Goal: Transaction & Acquisition: Purchase product/service

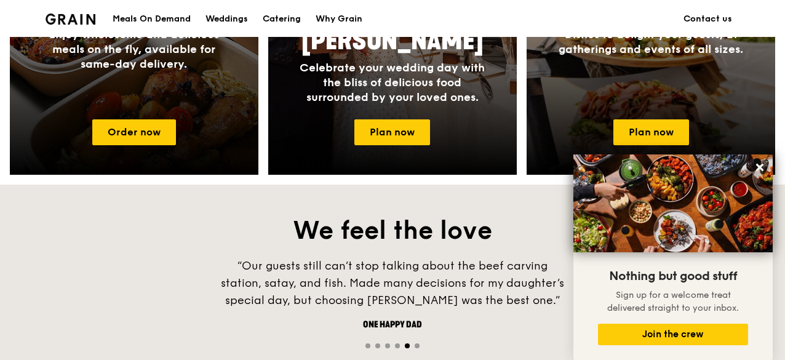
scroll to position [675, 0]
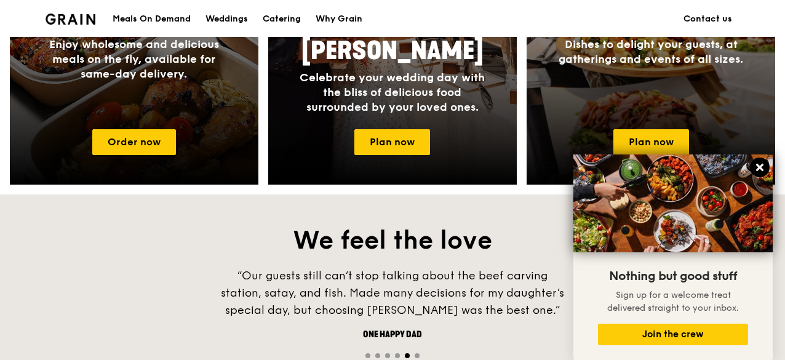
click at [761, 168] on icon at bounding box center [759, 167] width 11 height 11
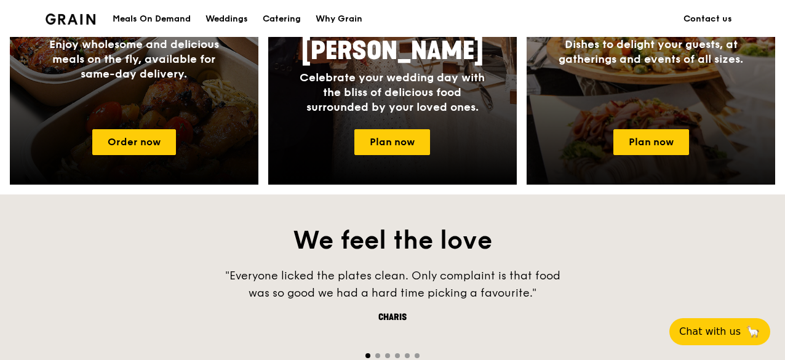
drag, startPoint x: 784, startPoint y: 172, endPoint x: 769, endPoint y: 49, distance: 123.9
click at [769, 49] on div "Meals On Demand Enjoy wholesome and delicious meals on the fly, available for s…" at bounding box center [392, 6] width 785 height 358
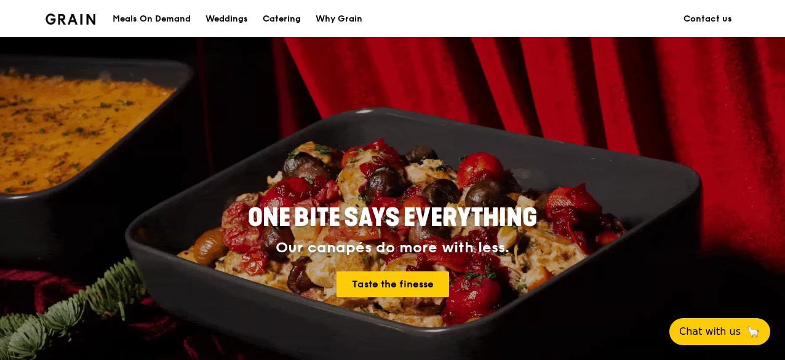
scroll to position [9, 0]
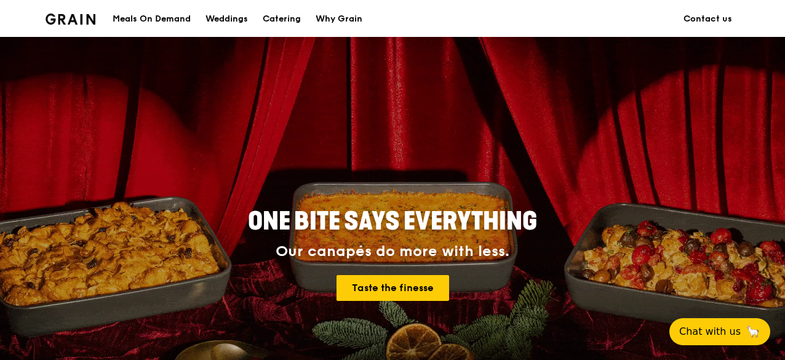
drag, startPoint x: 783, startPoint y: 34, endPoint x: 756, endPoint y: 106, distance: 77.7
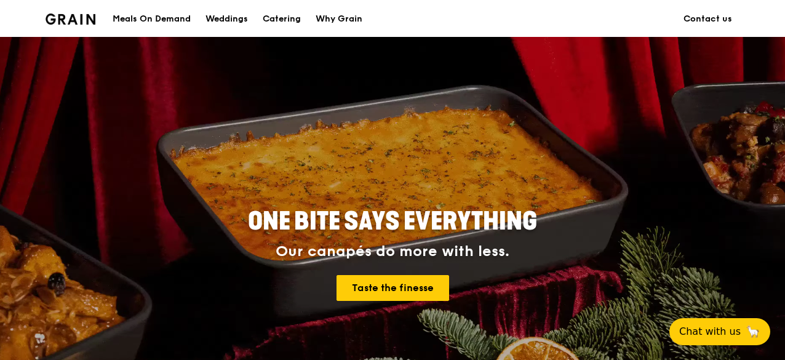
click at [756, 106] on div "Grain logo Meals On Demand Weddings Catering Why Grain Contact us ONE BITE SAYS…" at bounding box center [392, 237] width 785 height 492
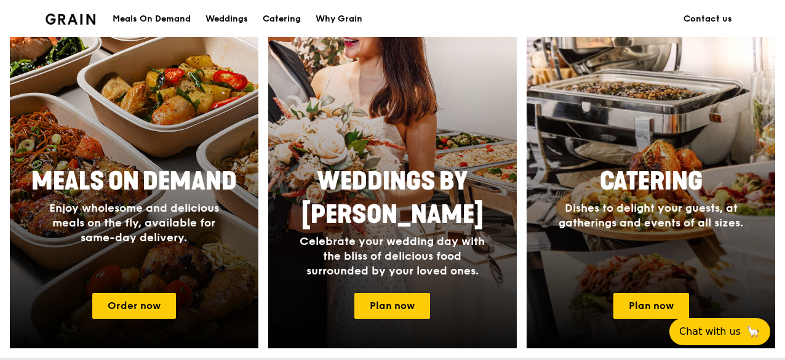
scroll to position [519, 0]
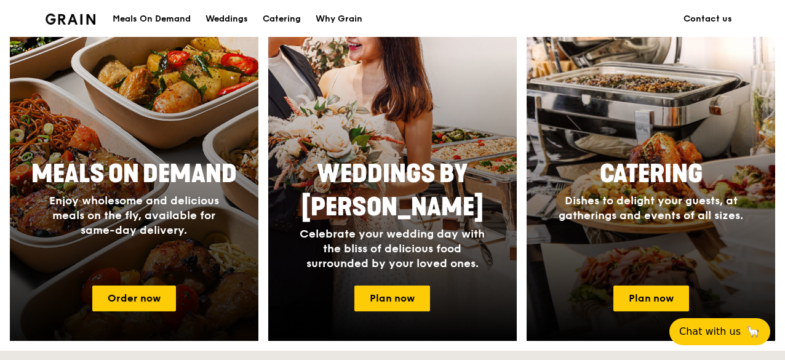
click at [176, 204] on span "Enjoy wholesome and delicious meals on the fly, available for same-day delivery." at bounding box center [134, 215] width 170 height 43
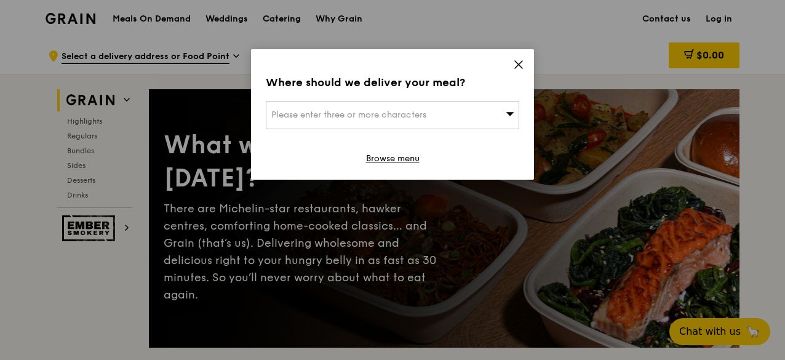
click at [513, 60] on icon at bounding box center [518, 64] width 11 height 11
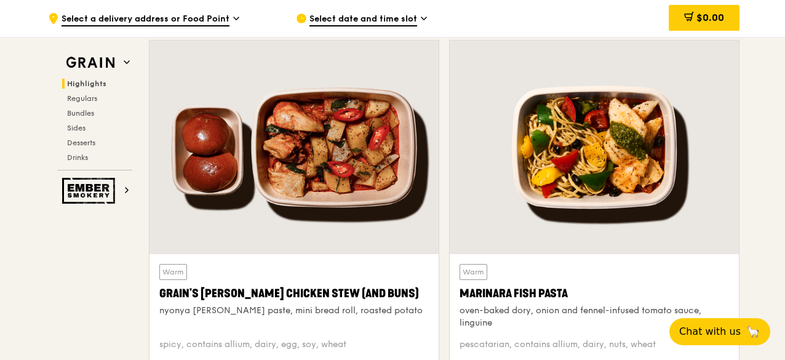
scroll to position [404, 0]
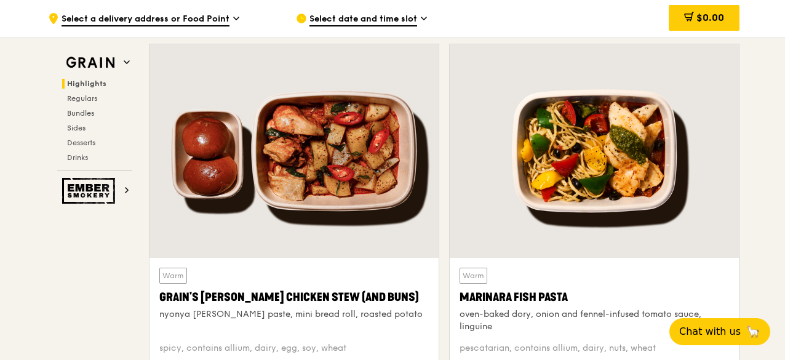
drag, startPoint x: 784, startPoint y: 33, endPoint x: 785, endPoint y: 19, distance: 14.2
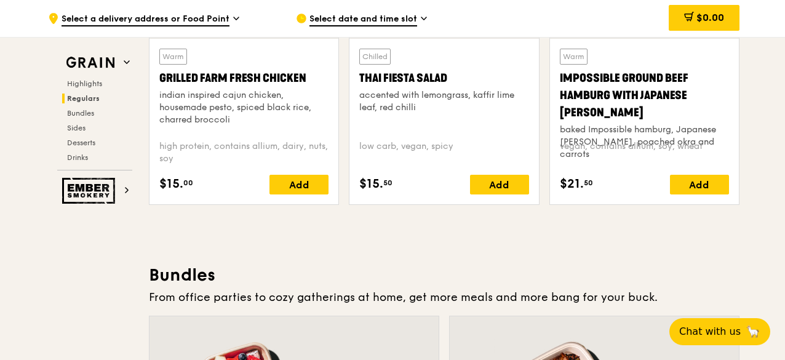
scroll to position [1535, 0]
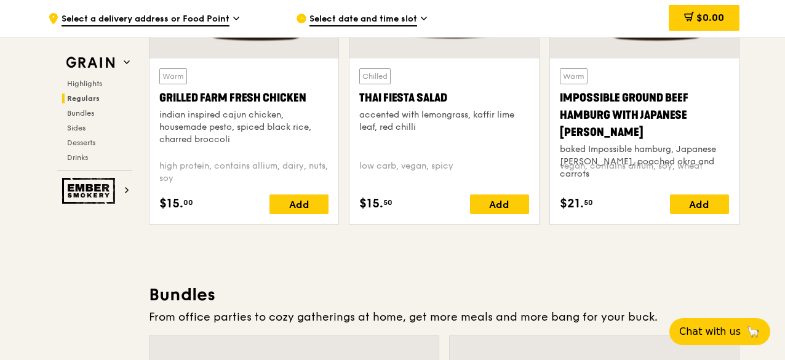
click at [244, 135] on div "indian inspired cajun chicken, housemade pesto, spiced black rice, charred broc…" at bounding box center [243, 127] width 169 height 37
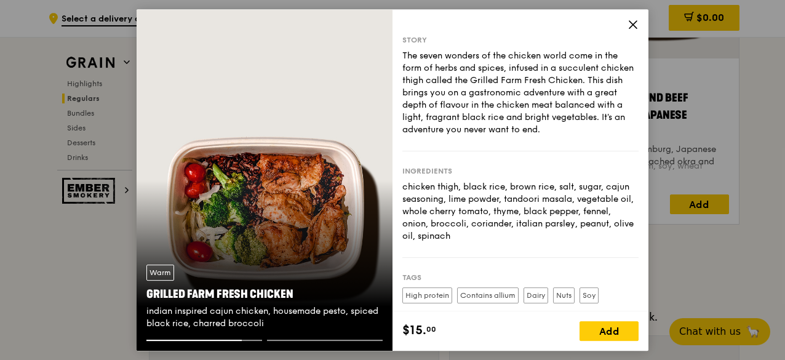
drag, startPoint x: 297, startPoint y: 292, endPoint x: 136, endPoint y: 298, distance: 161.2
click at [136, 298] on div "Warm Grilled Farm Fresh Chicken indian inspired cajun chicken, housemade pesto,…" at bounding box center [392, 180] width 785 height 360
copy div "Warm Grilled Farm Fresh Chicken"
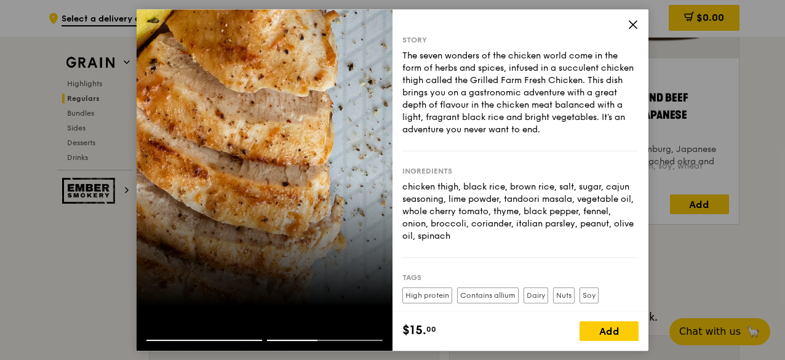
click at [630, 25] on icon at bounding box center [632, 24] width 11 height 11
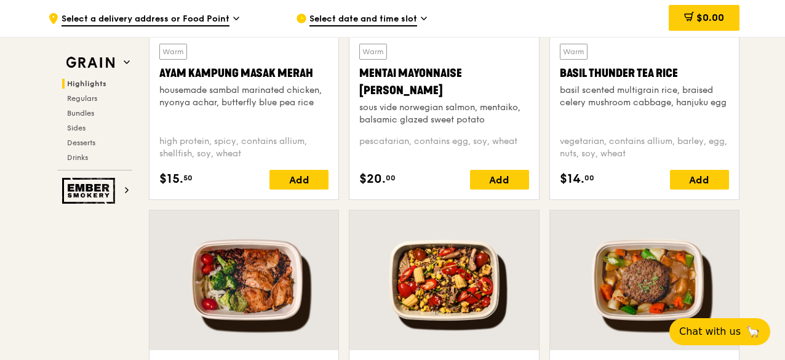
scroll to position [224, 0]
